Goal: Find specific page/section: Find specific page/section

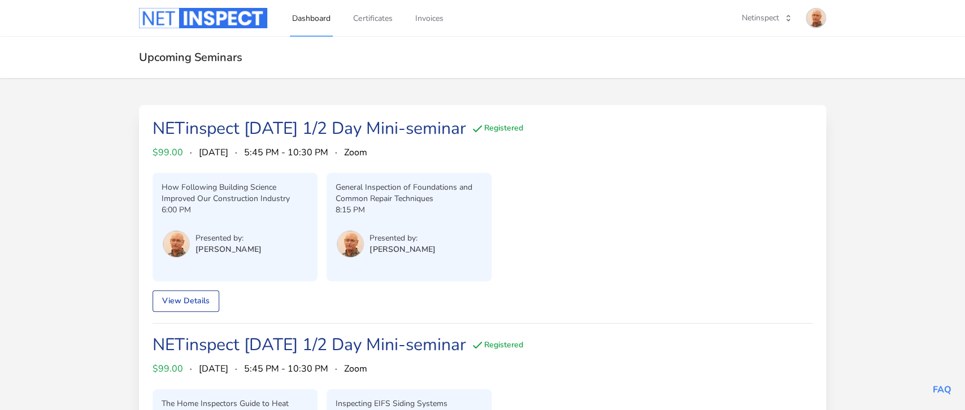
click at [814, 19] on img at bounding box center [816, 18] width 18 height 18
click at [771, 67] on link "Admin Dashboard" at bounding box center [772, 63] width 108 height 20
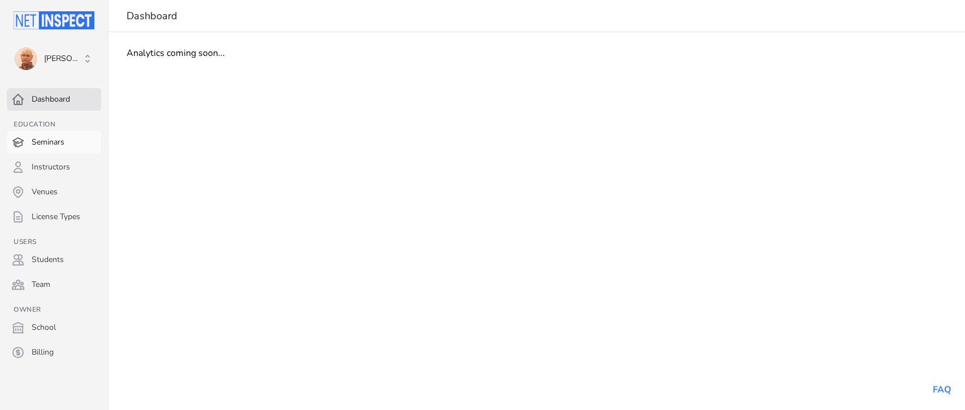
click at [46, 141] on link "Seminars" at bounding box center [54, 142] width 94 height 23
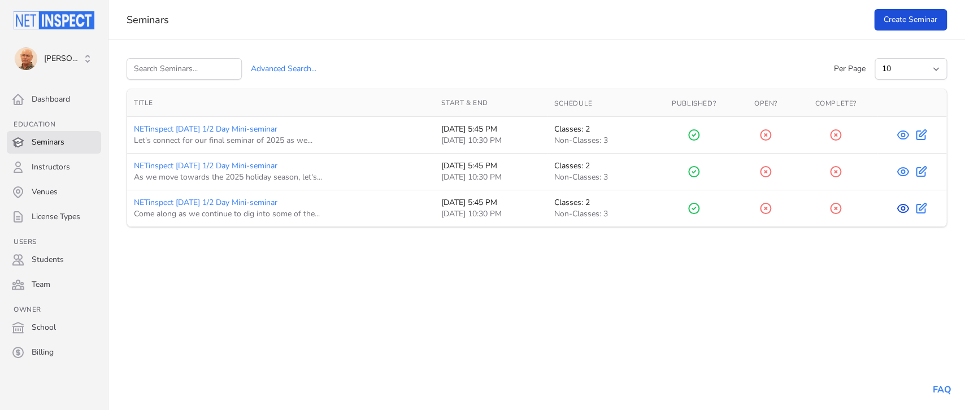
click at [904, 209] on icon at bounding box center [903, 209] width 14 height 14
